Goal: Entertainment & Leisure: Consume media (video, audio)

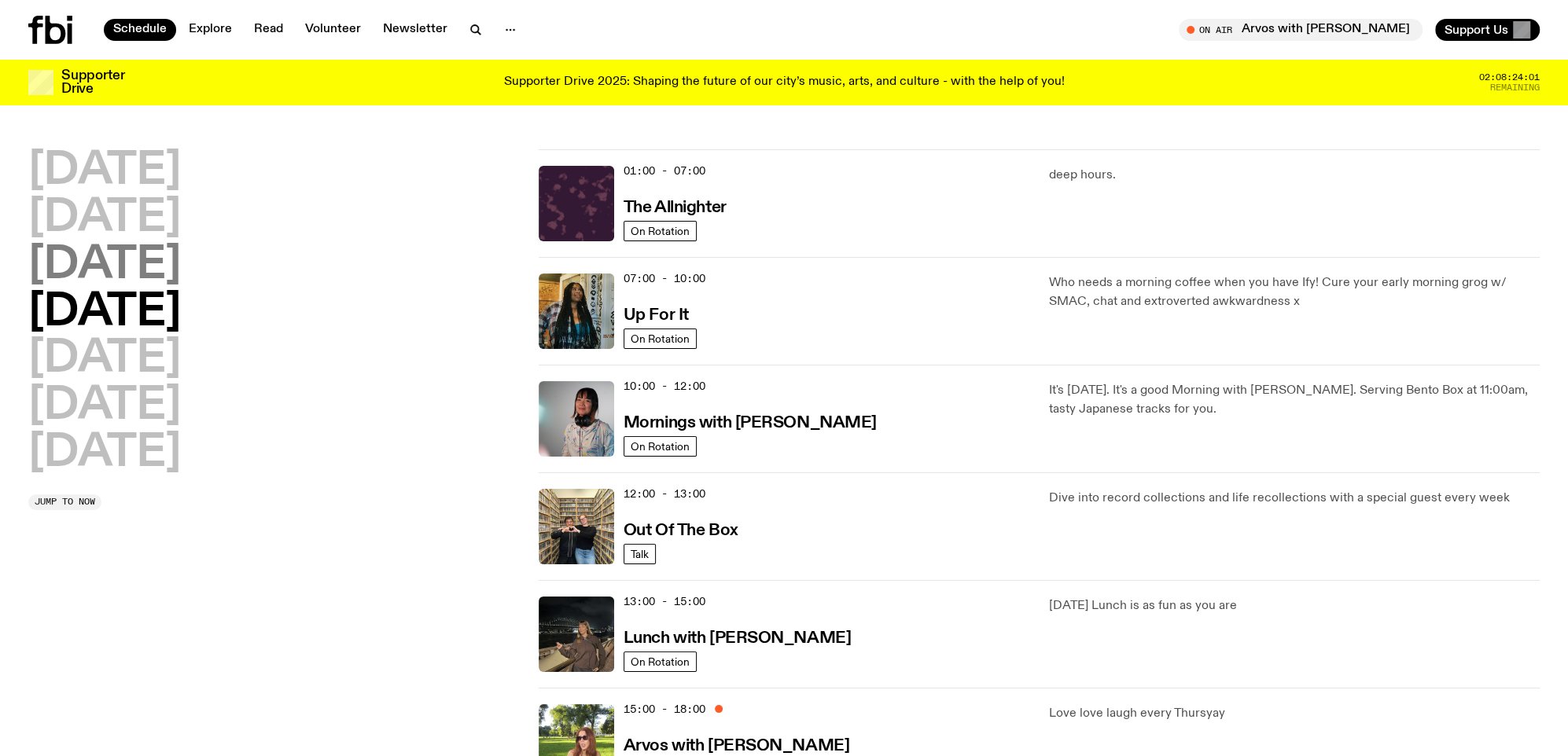
click at [92, 254] on h2 "[DATE]" at bounding box center [105, 266] width 153 height 44
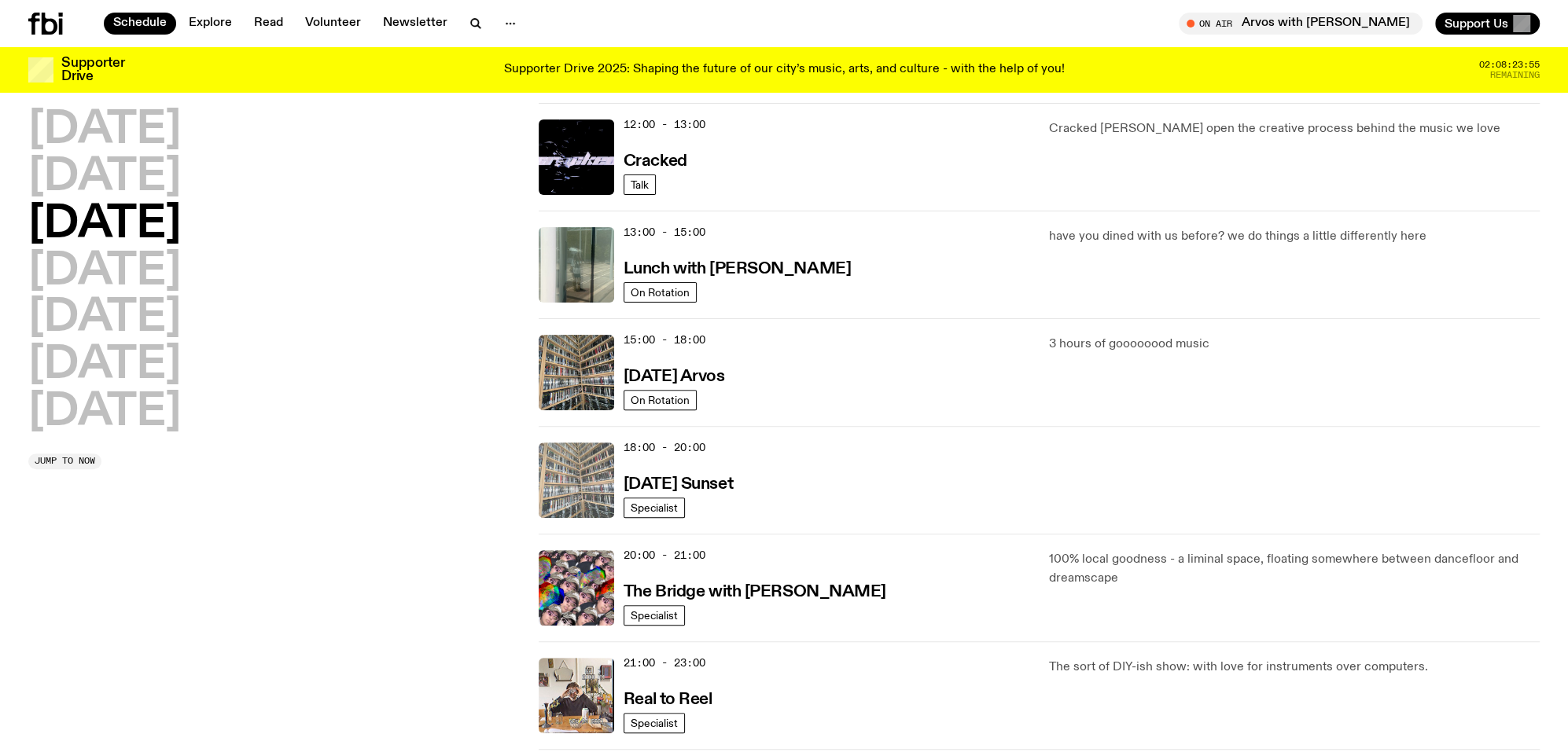
scroll to position [357, 0]
click at [583, 465] on img at bounding box center [576, 480] width 75 height 75
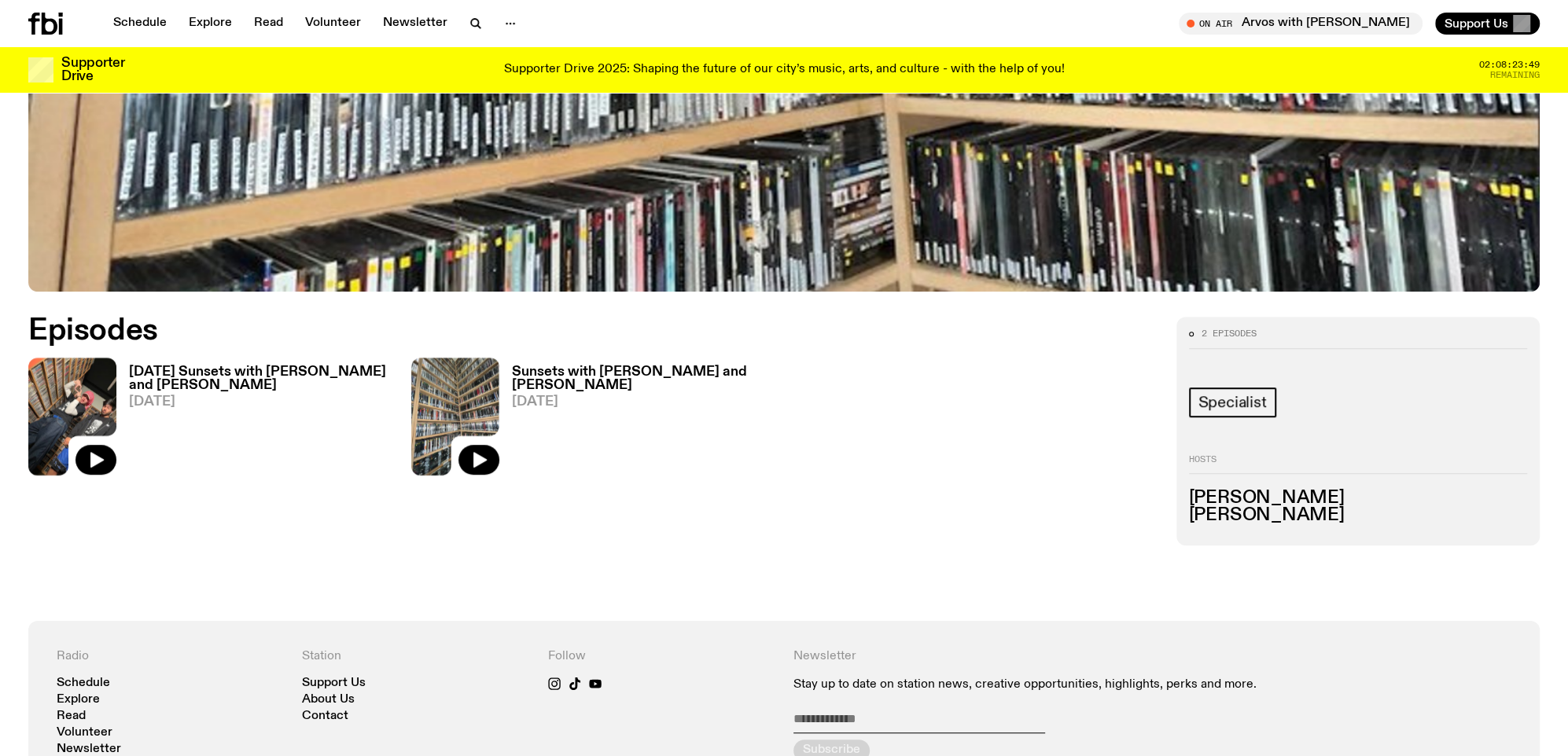
scroll to position [782, 0]
click at [474, 456] on icon "button" at bounding box center [480, 459] width 13 height 16
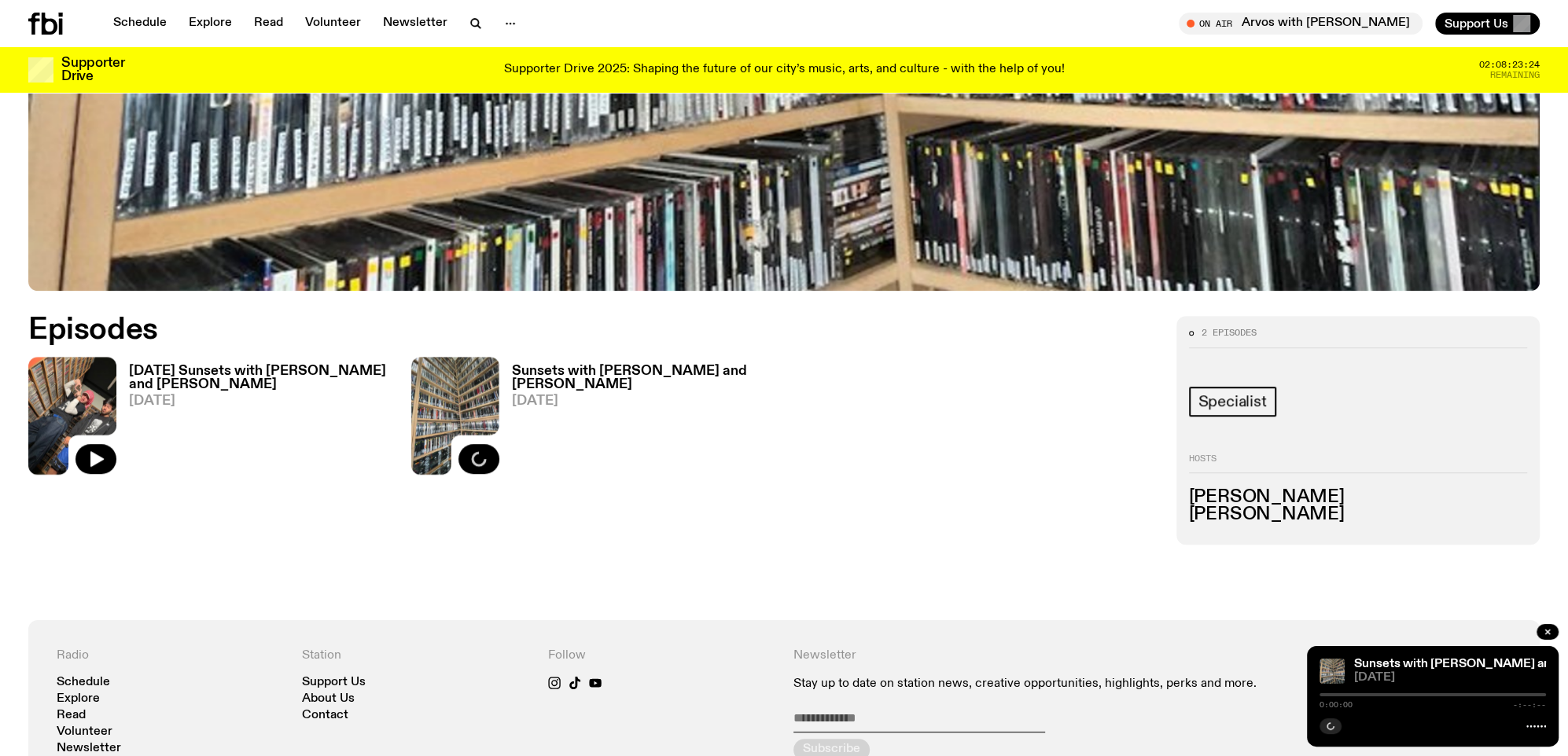
drag, startPoint x: 467, startPoint y: 440, endPoint x: 454, endPoint y: 466, distance: 29.1
click at [466, 440] on icon at bounding box center [454, 416] width 88 height 117
drag, startPoint x: 470, startPoint y: 436, endPoint x: 88, endPoint y: 452, distance: 382.3
click at [88, 452] on icon "button" at bounding box center [96, 459] width 19 height 19
